Goal: Task Accomplishment & Management: Use online tool/utility

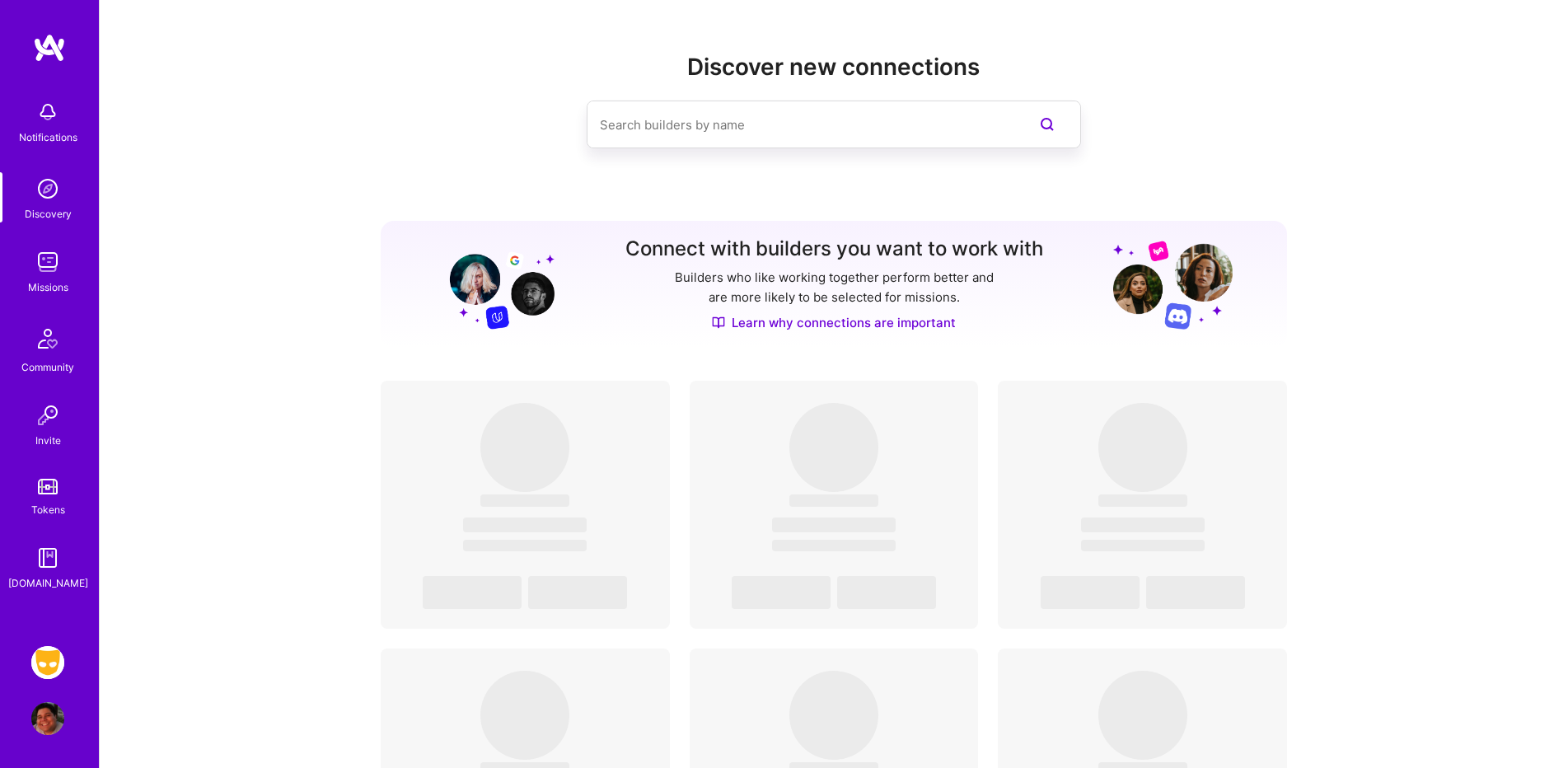
click at [23, 655] on div "Notifications Discovery Missions Community Invite Tokens [DOMAIN_NAME] Grindr: …" at bounding box center [49, 384] width 98 height 768
click at [51, 662] on img at bounding box center [48, 663] width 33 height 33
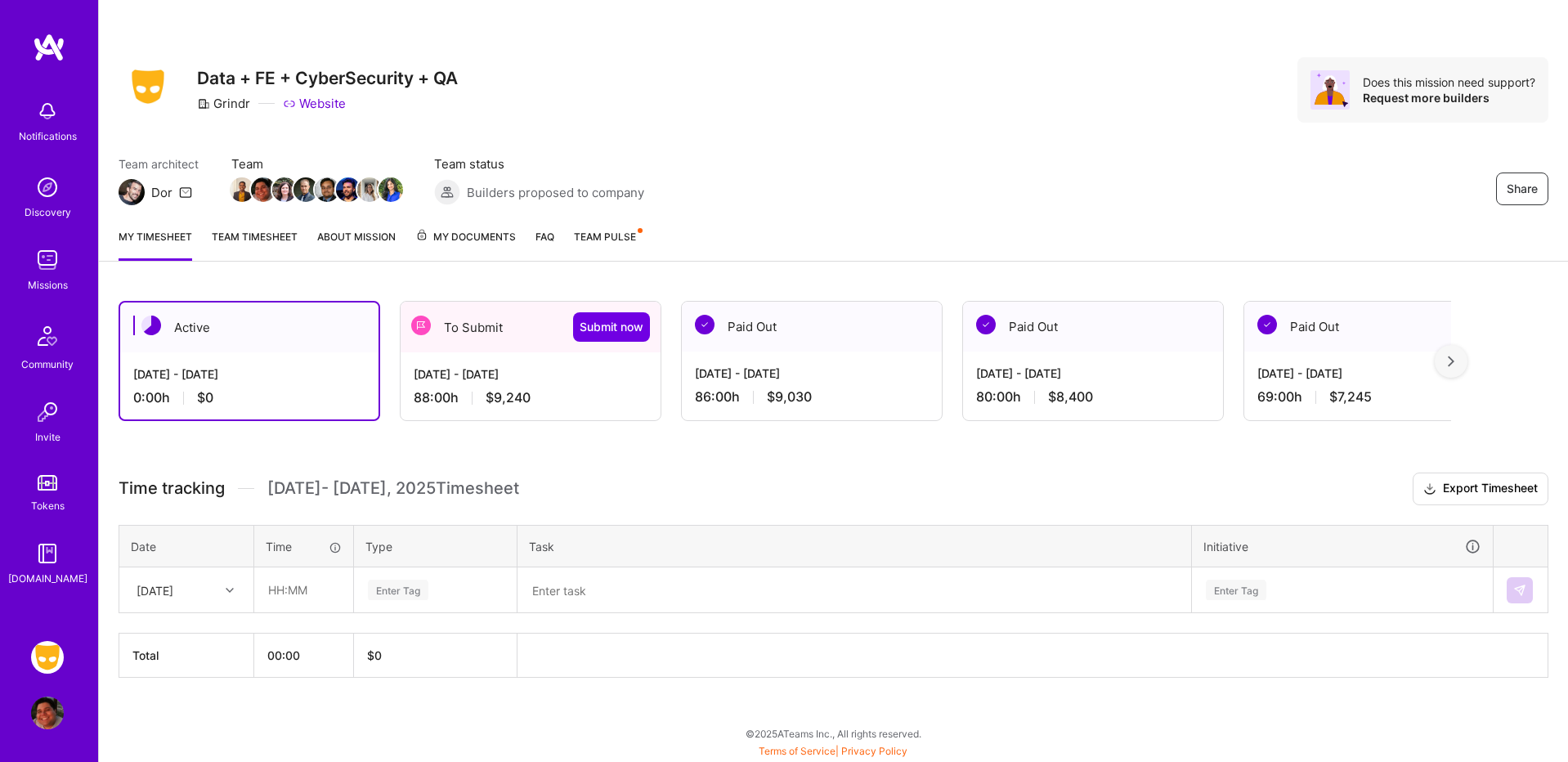
click at [588, 382] on div "[DATE] - [DATE]" at bounding box center [530, 374] width 234 height 17
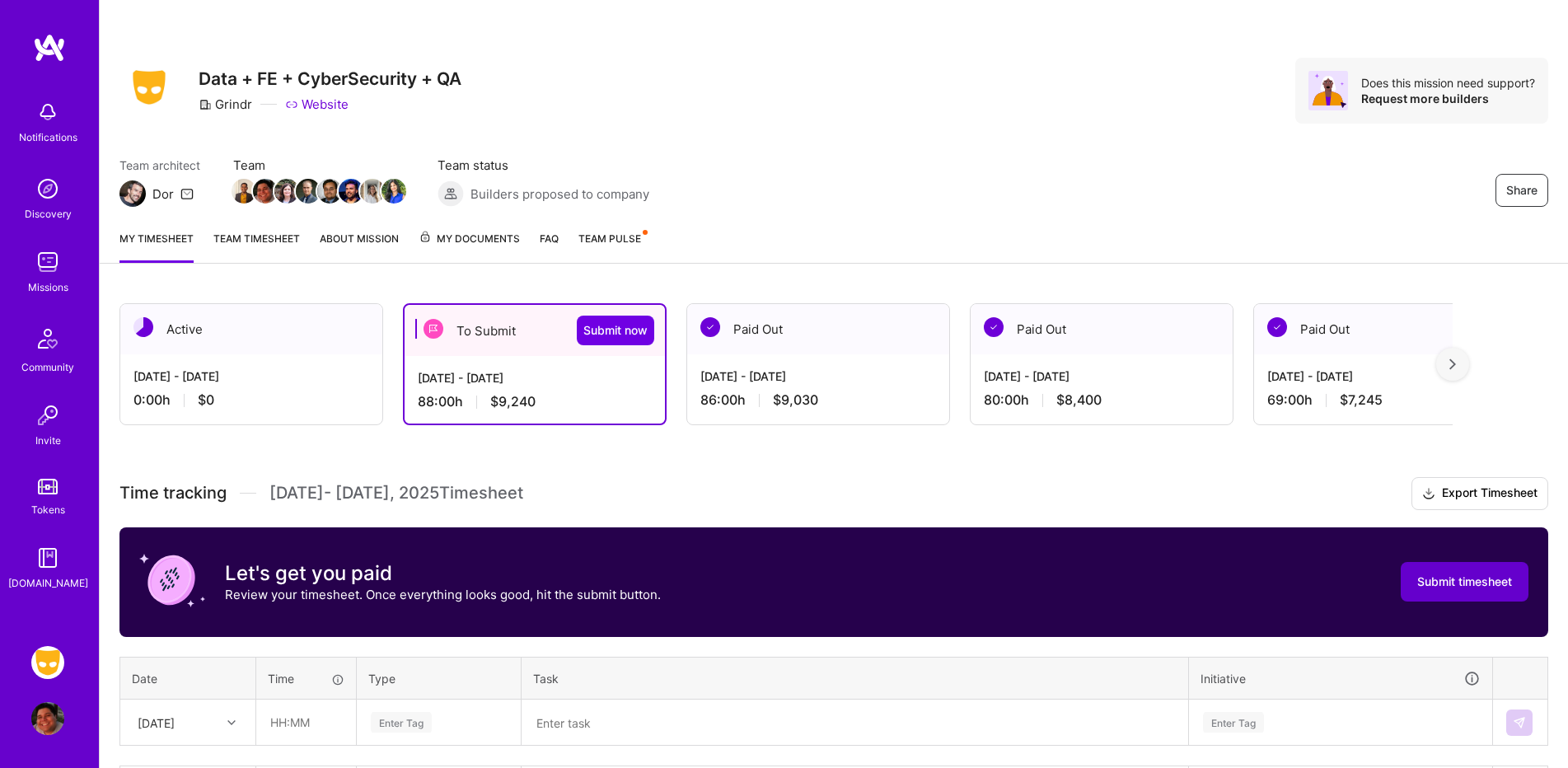
click at [1465, 580] on span "Submit timesheet" at bounding box center [1464, 581] width 95 height 16
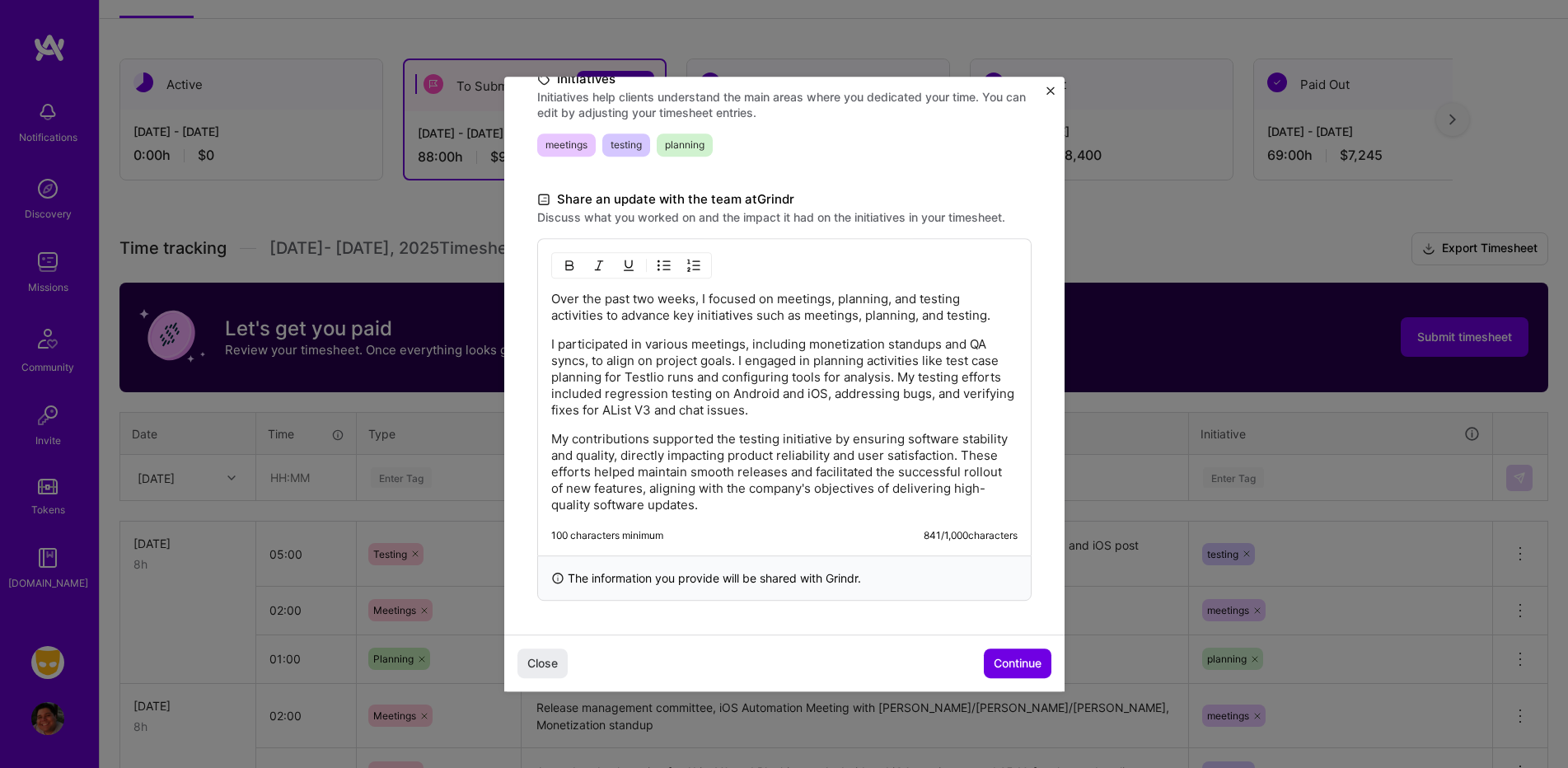
scroll to position [247, 0]
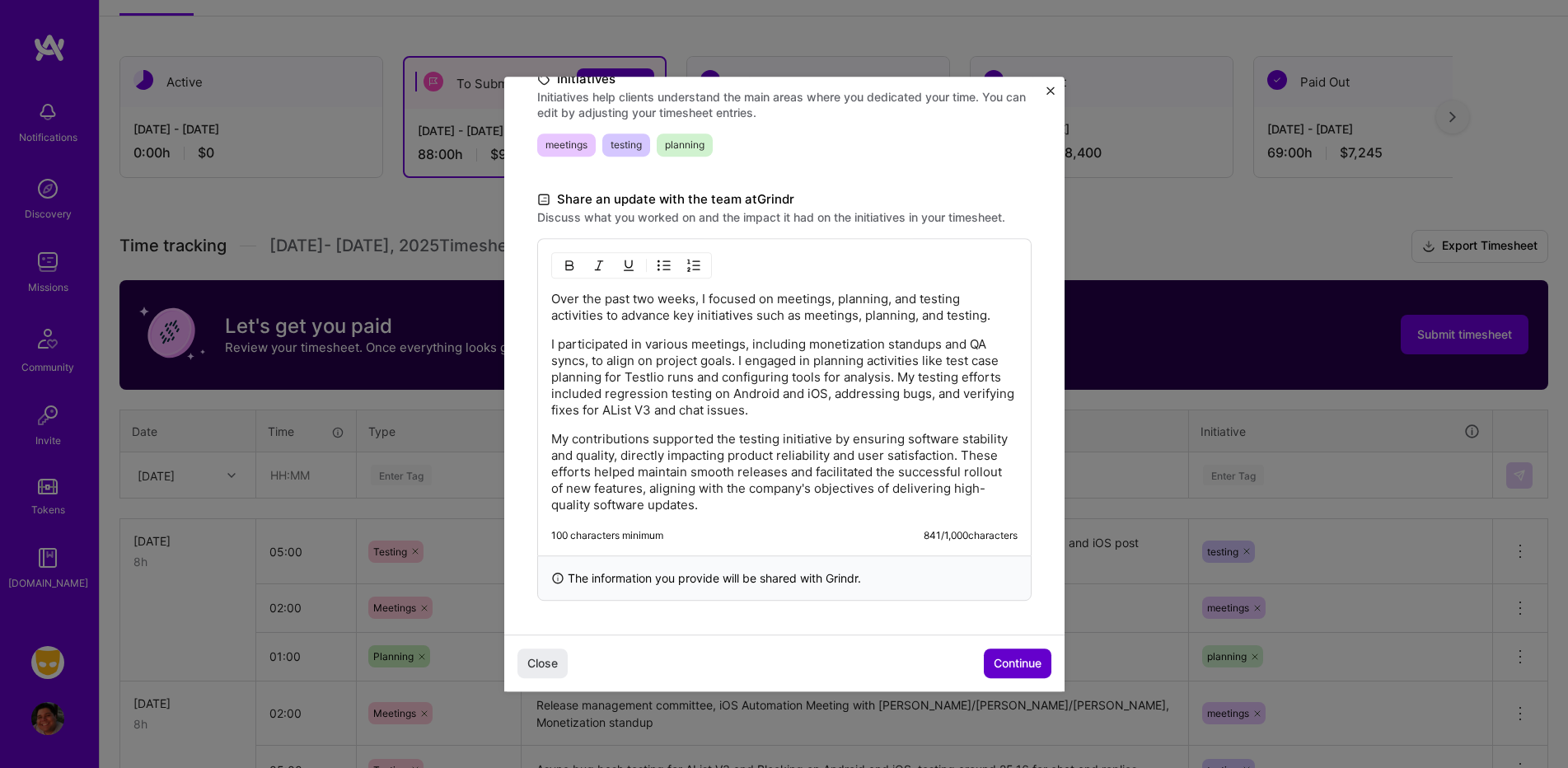
click at [998, 659] on span "Continue" at bounding box center [1018, 663] width 48 height 16
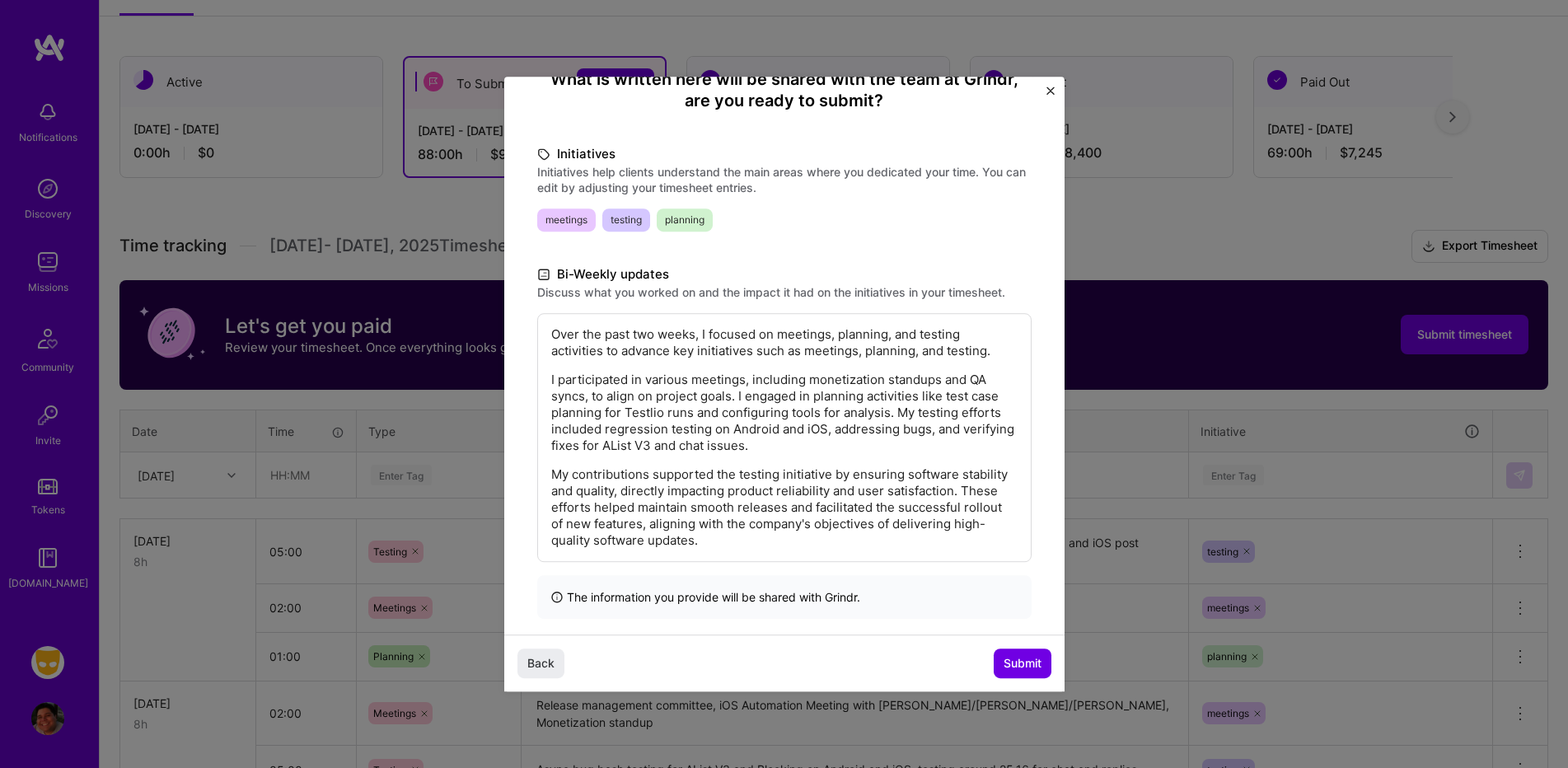
scroll to position [179, 0]
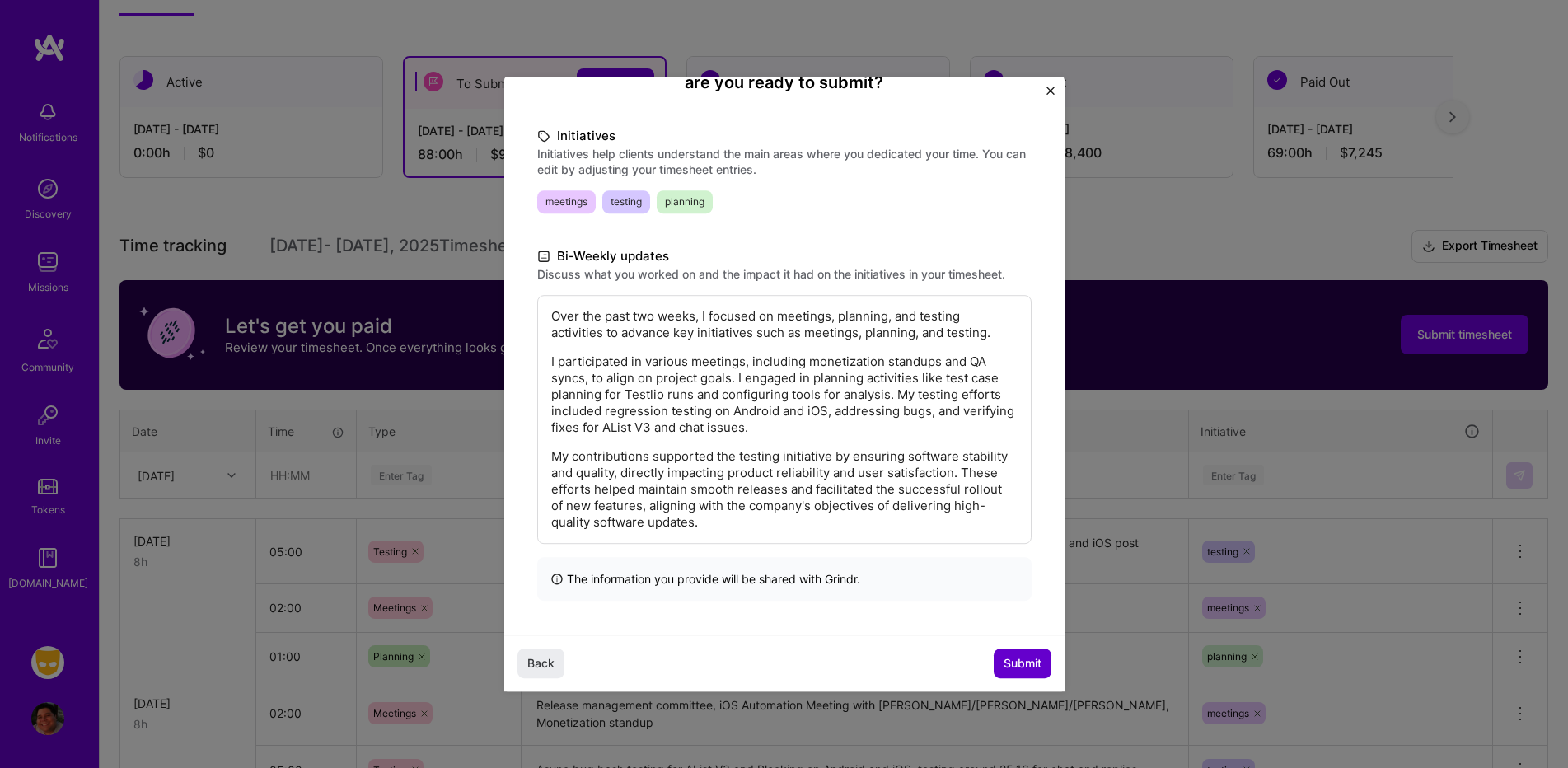
click at [1031, 655] on span "Submit" at bounding box center [1022, 663] width 38 height 16
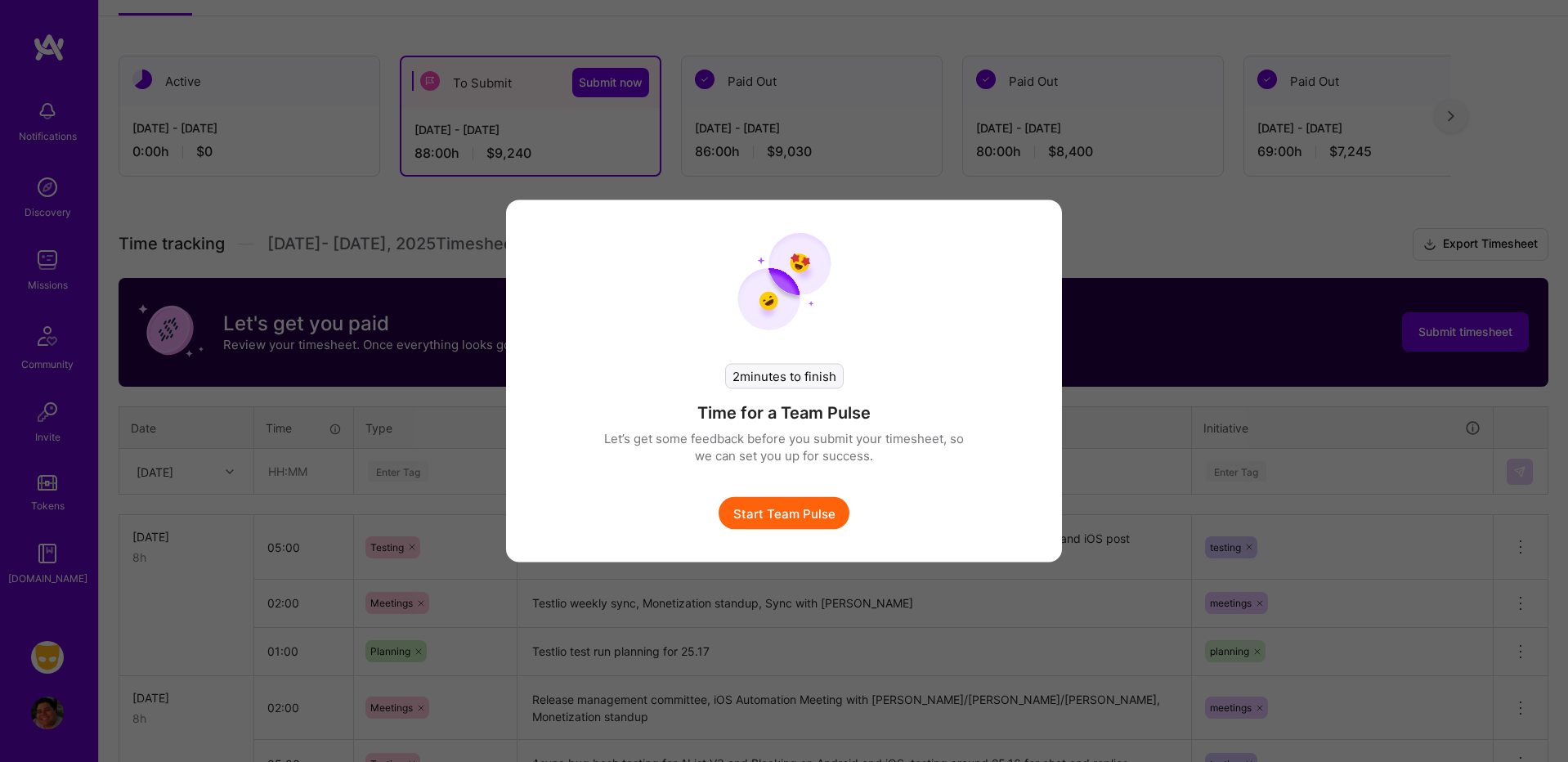
click at [798, 511] on button "Start Team Pulse" at bounding box center [784, 513] width 131 height 32
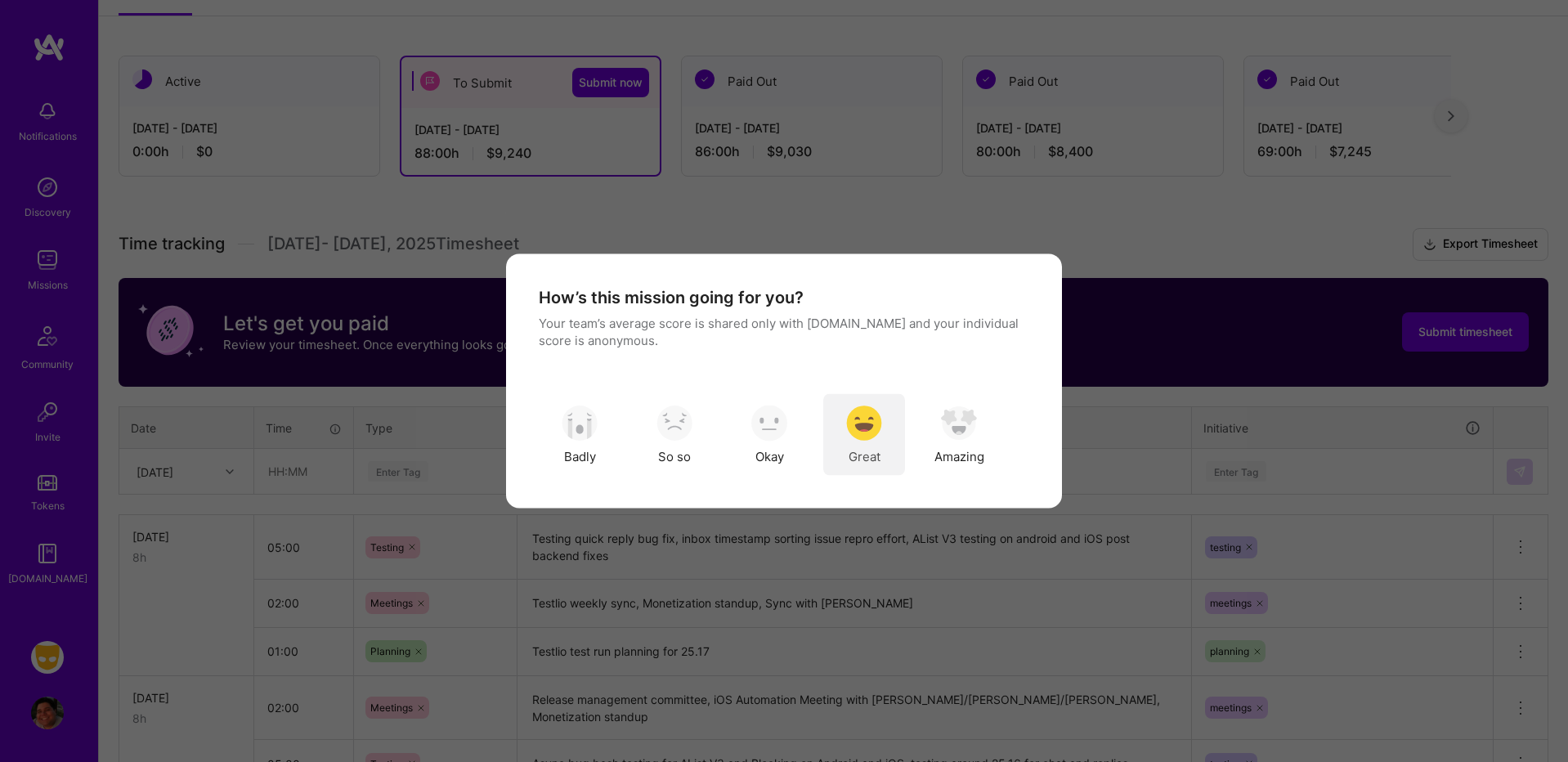
click at [871, 426] on img "modal" at bounding box center [864, 422] width 36 height 36
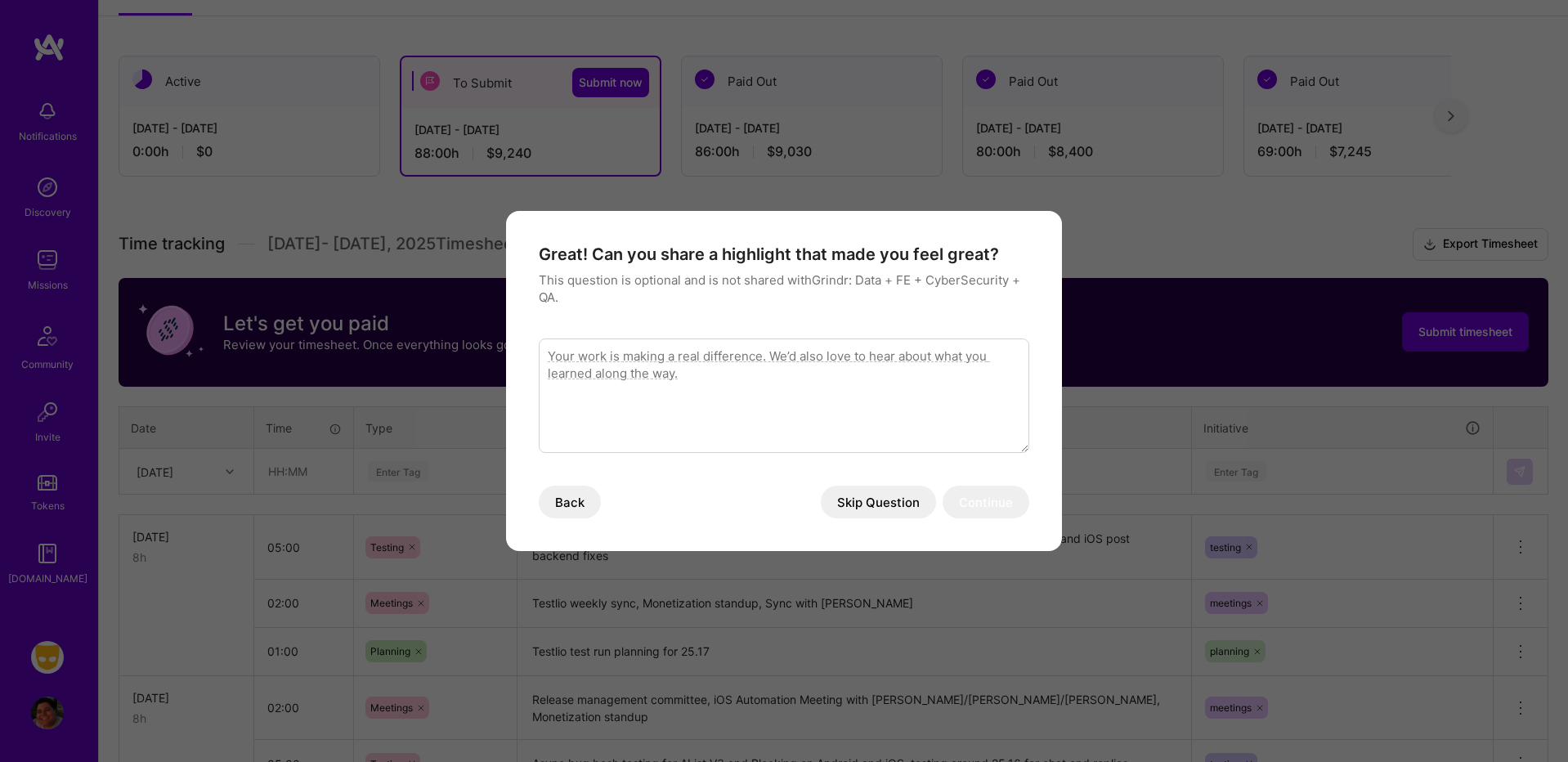
click at [889, 504] on button "Skip Question" at bounding box center [878, 502] width 116 height 32
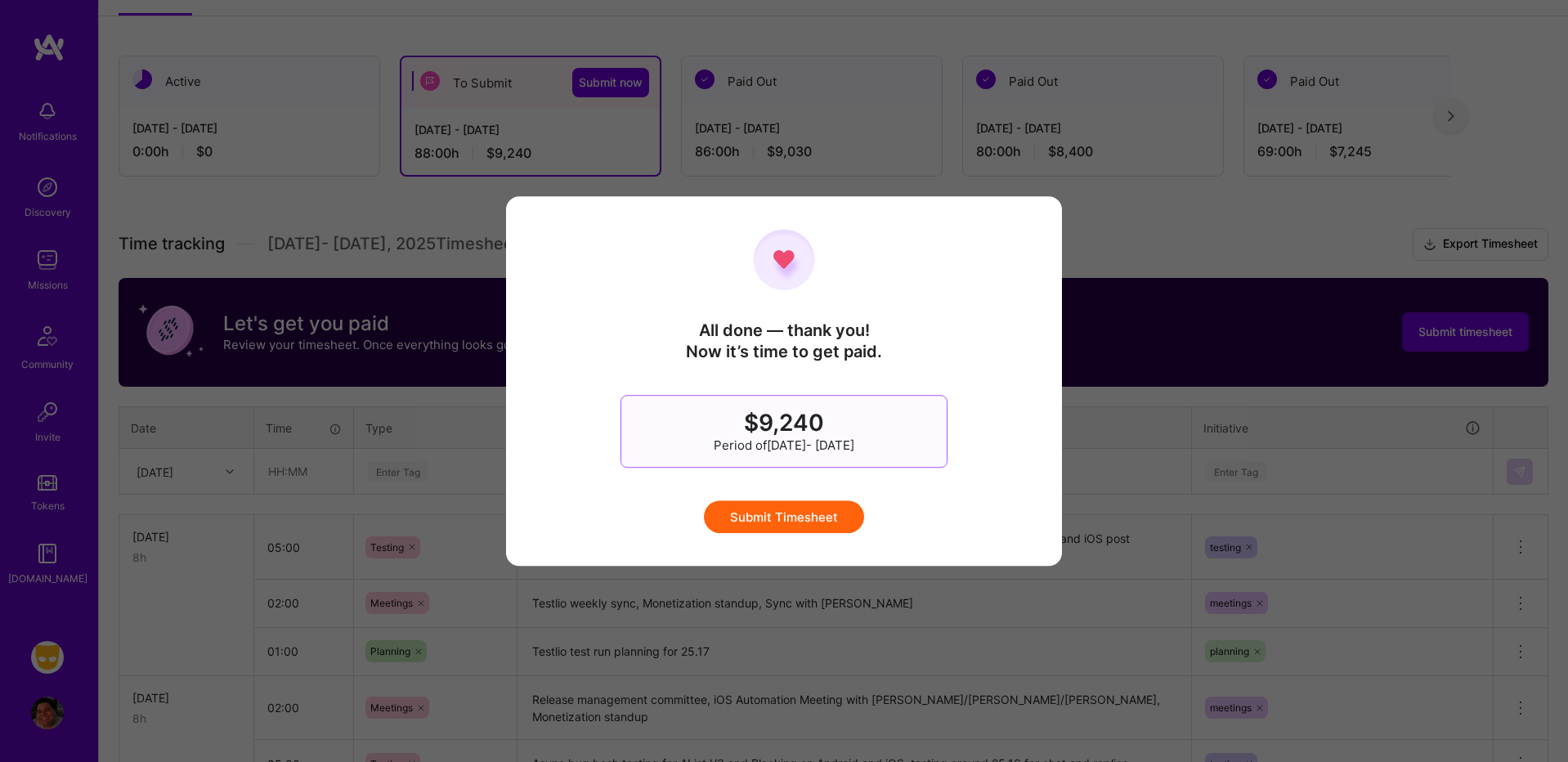
click at [801, 514] on button "Submit Timesheet" at bounding box center [784, 516] width 161 height 32
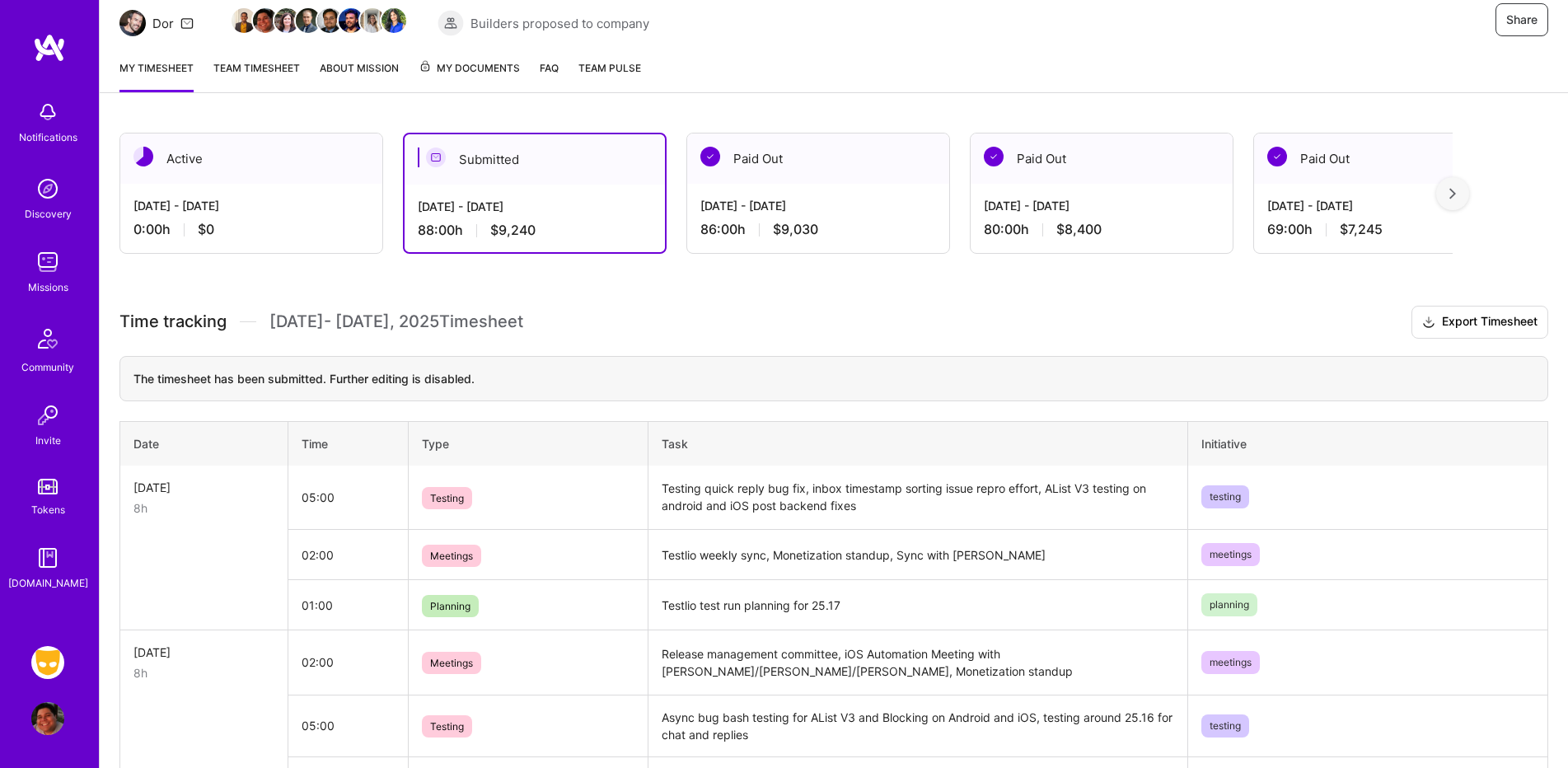
scroll to position [0, 0]
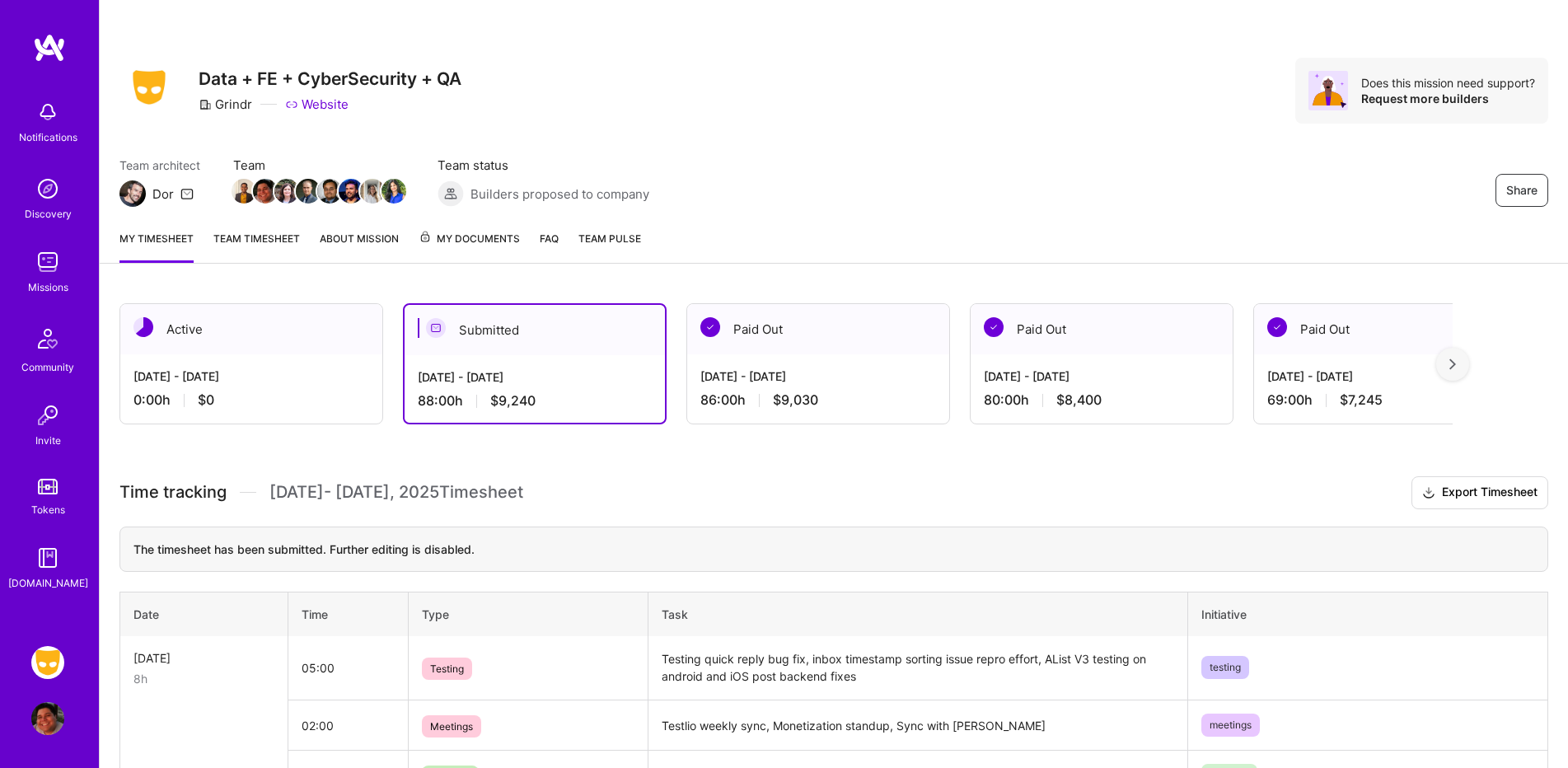
click at [269, 237] on link "Team timesheet" at bounding box center [256, 247] width 86 height 33
